Goal: Information Seeking & Learning: Find specific fact

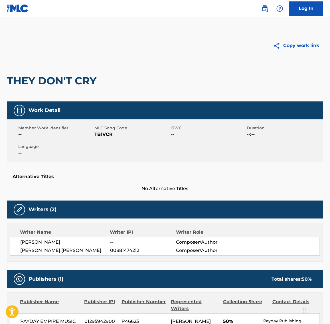
click at [264, 10] on img at bounding box center [265, 8] width 7 height 7
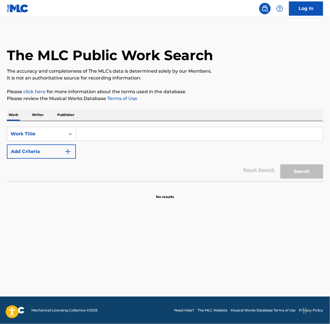
click at [123, 136] on input "Search Form" at bounding box center [199, 134] width 247 height 14
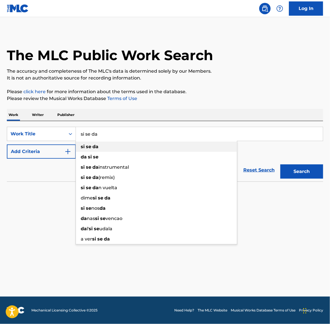
type input "si se da"
click at [116, 146] on div "si se da" at bounding box center [156, 147] width 161 height 10
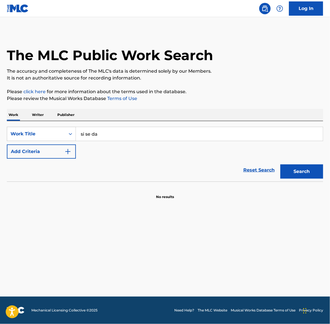
click at [295, 171] on button "Search" at bounding box center [301, 172] width 43 height 14
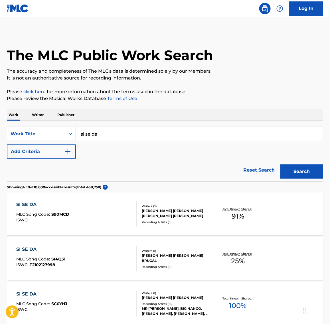
click at [50, 150] on button "Add Criteria" at bounding box center [41, 152] width 69 height 14
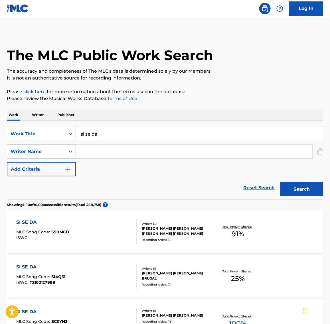
click at [66, 152] on div "Search Form" at bounding box center [70, 152] width 10 height 10
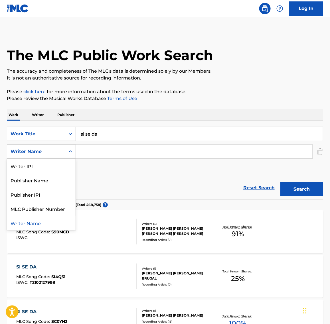
click at [40, 221] on div "Writer Name" at bounding box center [41, 223] width 68 height 14
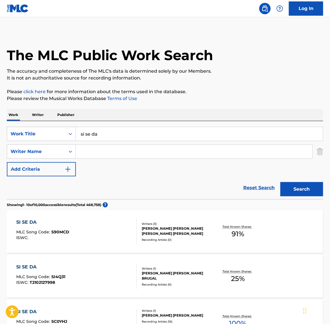
click at [97, 157] on input "Search Form" at bounding box center [194, 152] width 237 height 14
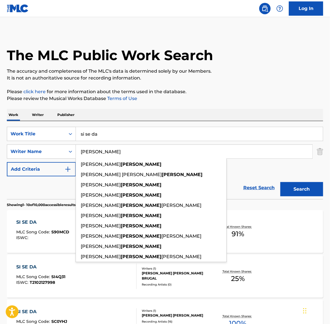
click at [280, 182] on button "Search" at bounding box center [301, 189] width 43 height 14
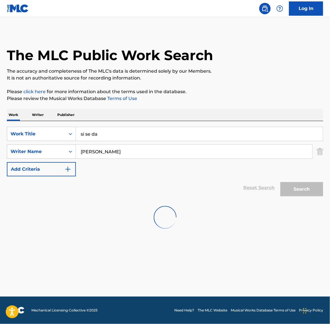
click at [91, 162] on div "SearchWithCriteria9cbe9852-3178-4229-a461-66f9b6101b80 Work Title si se da Sear…" at bounding box center [165, 152] width 316 height 50
click at [89, 157] on input "reyes" at bounding box center [194, 152] width 237 height 14
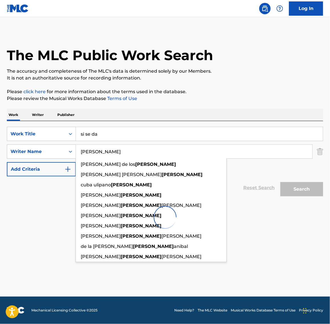
click at [88, 157] on input "reyes" at bounding box center [194, 152] width 237 height 14
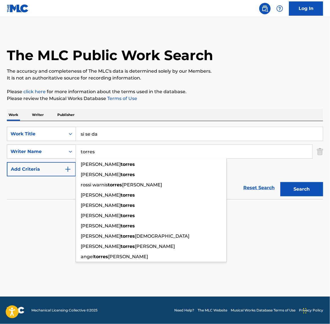
click at [280, 182] on button "Search" at bounding box center [301, 189] width 43 height 14
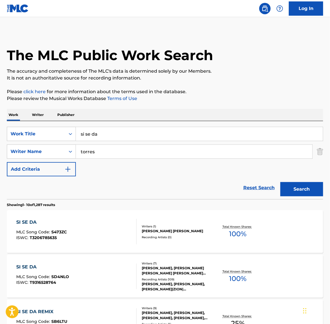
click at [80, 152] on input "torres" at bounding box center [194, 152] width 237 height 14
type input "michael torres"
click at [280, 182] on button "Search" at bounding box center [301, 189] width 43 height 14
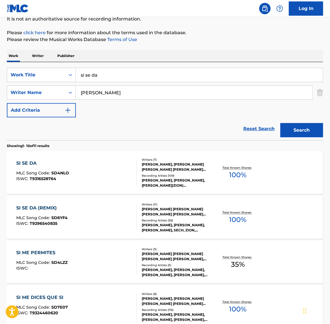
scroll to position [71, 0]
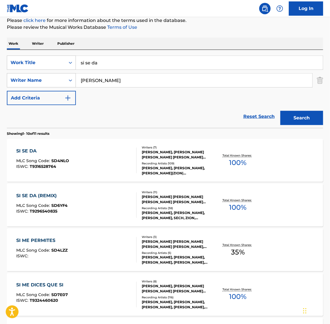
click at [81, 162] on div "SI SE DA MLC Song Code : SD4NLO ISWC : T9316528764" at bounding box center [76, 161] width 120 height 26
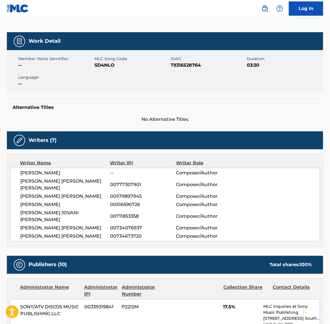
scroll to position [71, 0]
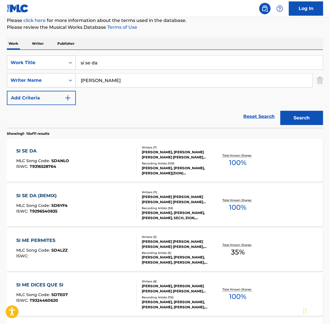
click at [70, 207] on div "SI SE DA (REMIX) MLC Song Code : SD6YF4 ISWC : T9296540835" at bounding box center [76, 206] width 120 height 26
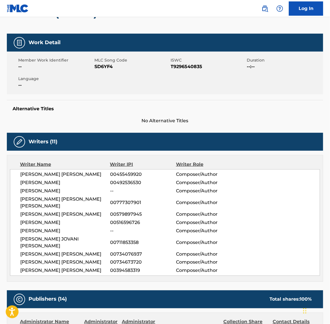
scroll to position [71, 0]
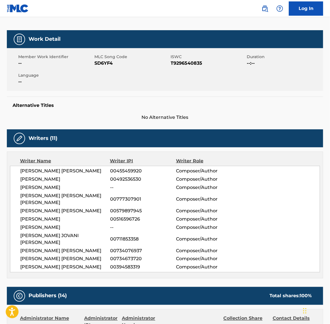
click at [61, 170] on span "[PERSON_NAME] [PERSON_NAME]" at bounding box center [65, 171] width 90 height 7
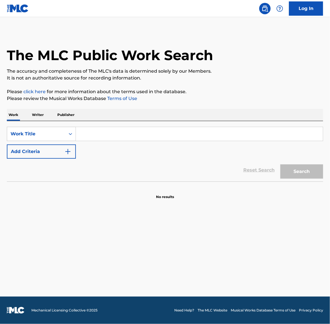
click at [84, 135] on input "Search Form" at bounding box center [199, 134] width 247 height 14
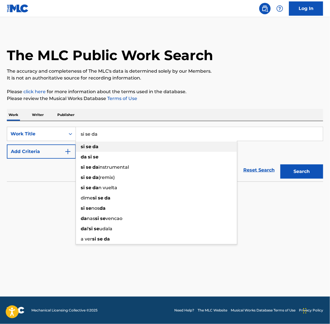
type input "si se da"
click at [83, 143] on div "si se da" at bounding box center [156, 147] width 161 height 10
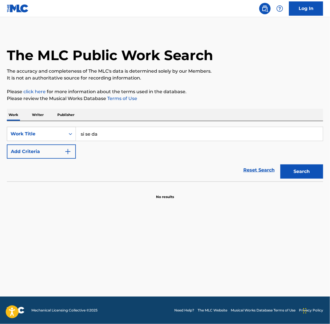
click at [59, 156] on button "Add Criteria" at bounding box center [41, 152] width 69 height 14
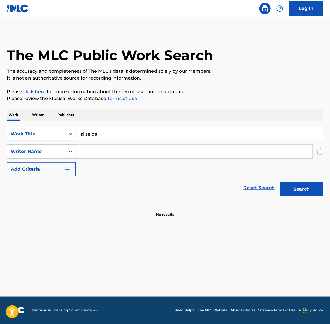
click at [93, 156] on input "Search Form" at bounding box center [194, 152] width 237 height 14
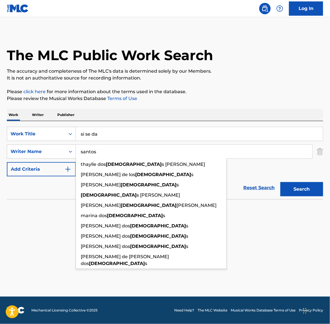
type input "santos"
click at [280, 182] on button "Search" at bounding box center [301, 189] width 43 height 14
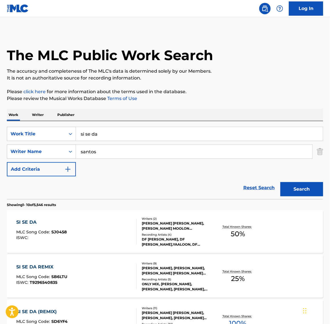
click at [106, 216] on div "SI SE DA MLC Song Code : SJ0458 ISWC : Writers ( 2 ) [PERSON_NAME] [PERSON_NAME…" at bounding box center [165, 232] width 316 height 43
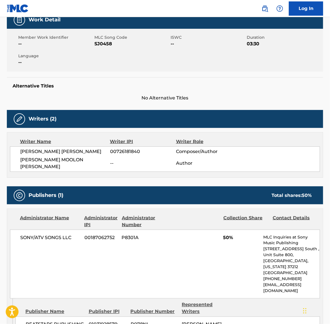
scroll to position [90, 0]
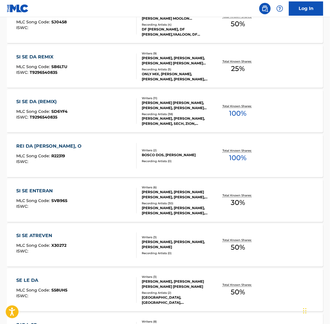
scroll to position [107, 0]
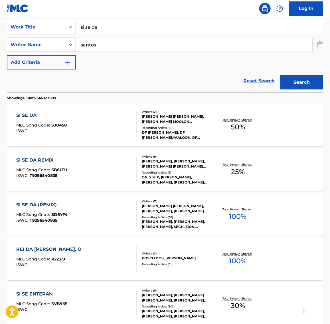
click at [103, 51] on input "santos" at bounding box center [194, 45] width 237 height 14
click at [103, 50] on input "santos" at bounding box center [194, 45] width 237 height 14
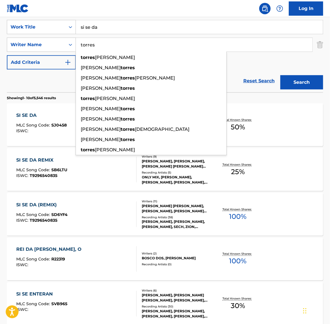
type input "torres"
click at [280, 75] on button "Search" at bounding box center [301, 82] width 43 height 14
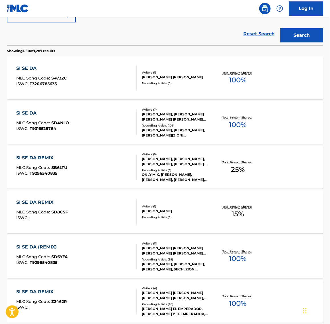
scroll to position [143, 0]
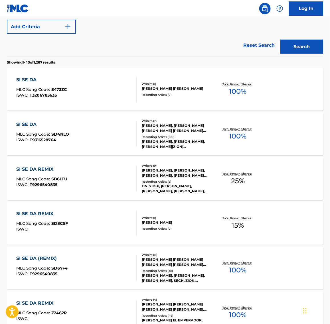
click at [93, 136] on div "SI SE DA MLC Song Code : SD4NLO ISWC : T9316528764" at bounding box center [76, 134] width 120 height 26
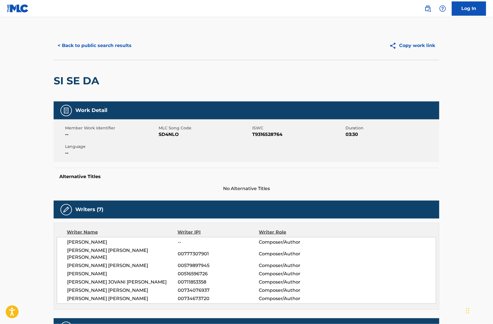
click at [122, 46] on button "< Back to public search results" at bounding box center [95, 46] width 82 height 14
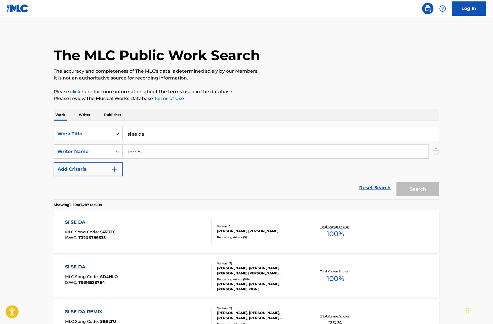
scroll to position [175, 0]
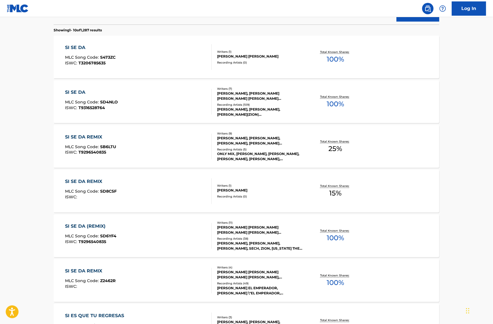
click at [162, 144] on div "SI SE DA REMIX MLC Song Code : SB6LTU ISWC : T9296540835" at bounding box center [138, 147] width 147 height 26
